Goal: Find specific page/section: Find specific page/section

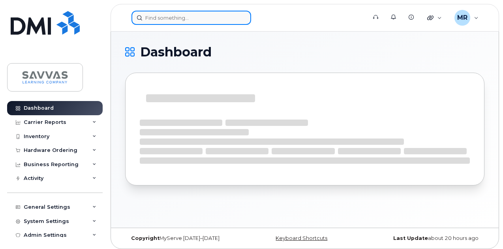
click at [164, 21] on input at bounding box center [191, 18] width 120 height 14
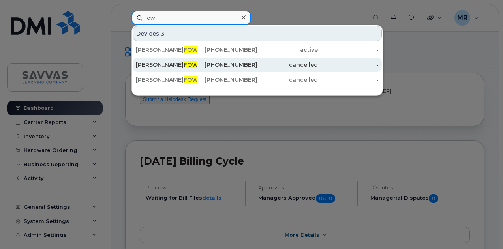
type input "fow"
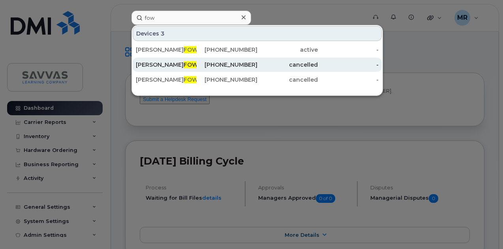
click at [194, 61] on div "[PERSON_NAME]" at bounding box center [166, 65] width 61 height 8
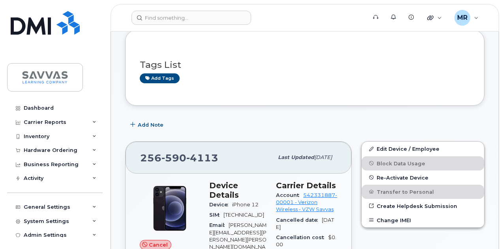
scroll to position [71, 0]
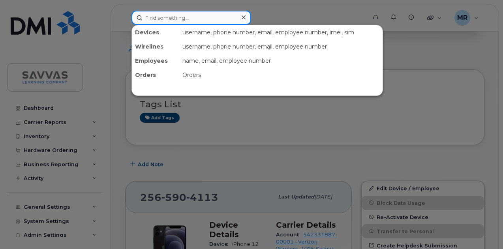
click at [222, 17] on input at bounding box center [191, 18] width 120 height 14
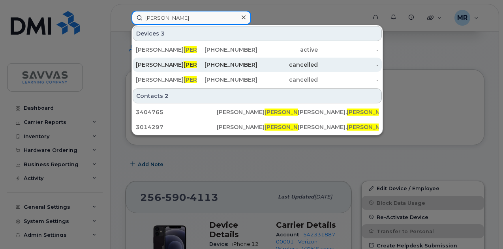
type input "fowler"
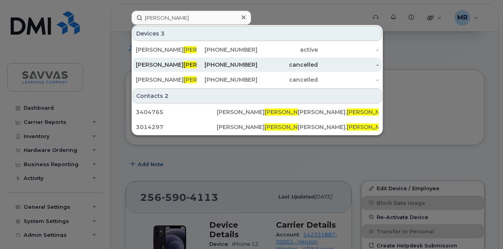
click at [208, 64] on div "256-590-4113" at bounding box center [227, 65] width 61 height 8
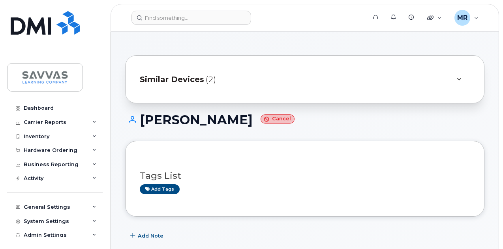
click at [224, 80] on div "Similar Devices (2)" at bounding box center [294, 79] width 308 height 19
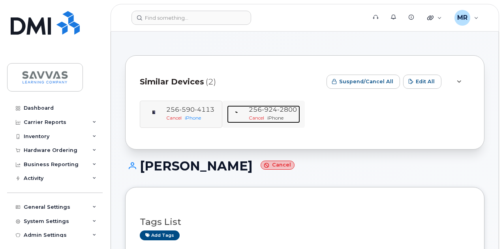
click at [286, 111] on span "2800" at bounding box center [287, 110] width 20 height 8
